Goal: Task Accomplishment & Management: Manage account settings

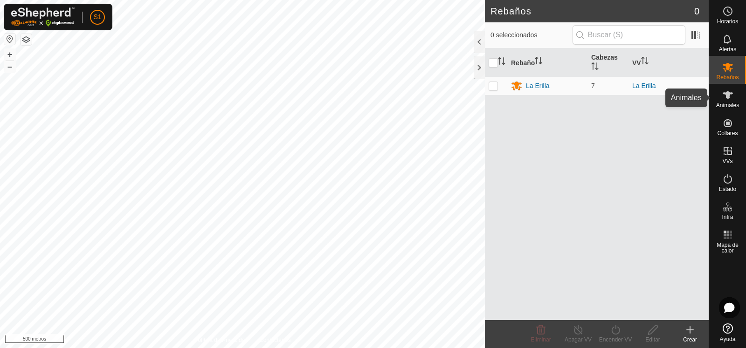
click at [725, 98] on icon at bounding box center [727, 94] width 11 height 11
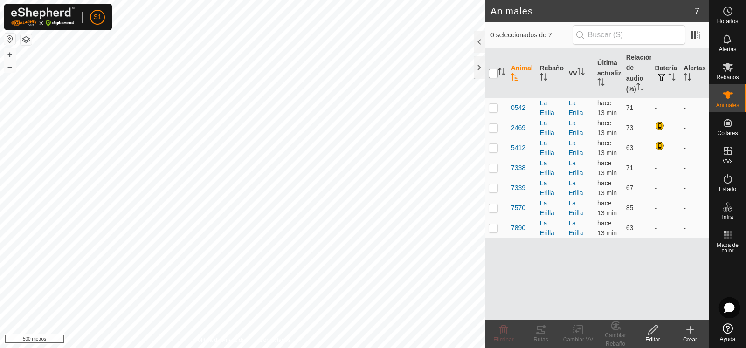
click at [495, 72] on input "checkbox" at bounding box center [492, 73] width 9 height 9
checkbox input "true"
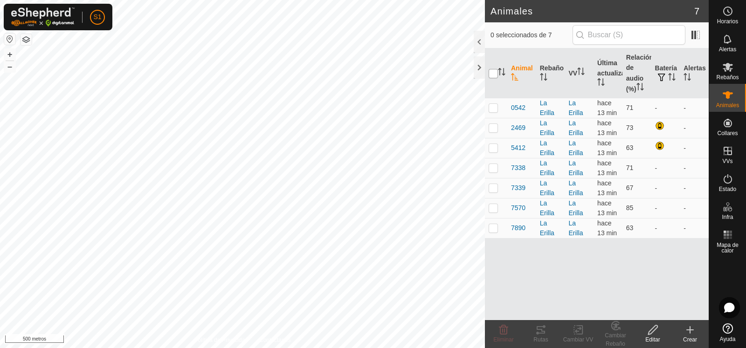
checkbox input "true"
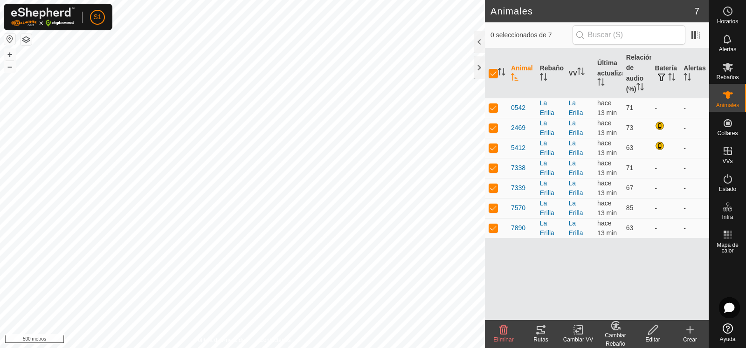
click at [542, 330] on icon at bounding box center [540, 329] width 11 height 11
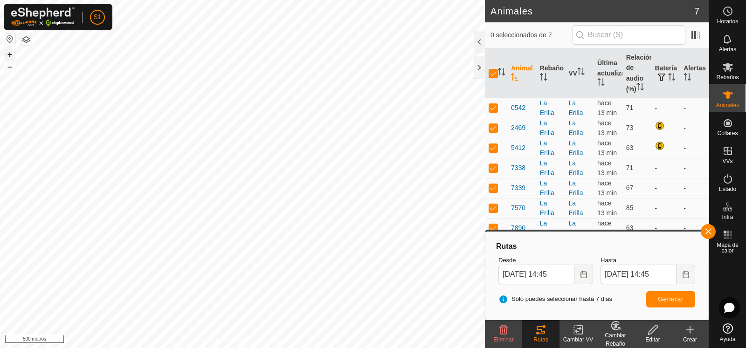
click at [9, 53] on font "+" at bounding box center [9, 54] width 5 height 10
click at [103, 16] on p-avatar "S1" at bounding box center [97, 17] width 15 height 15
click at [131, 68] on link "Sesión cerrada" at bounding box center [140, 73] width 92 height 15
